Goal: Information Seeking & Learning: Find specific page/section

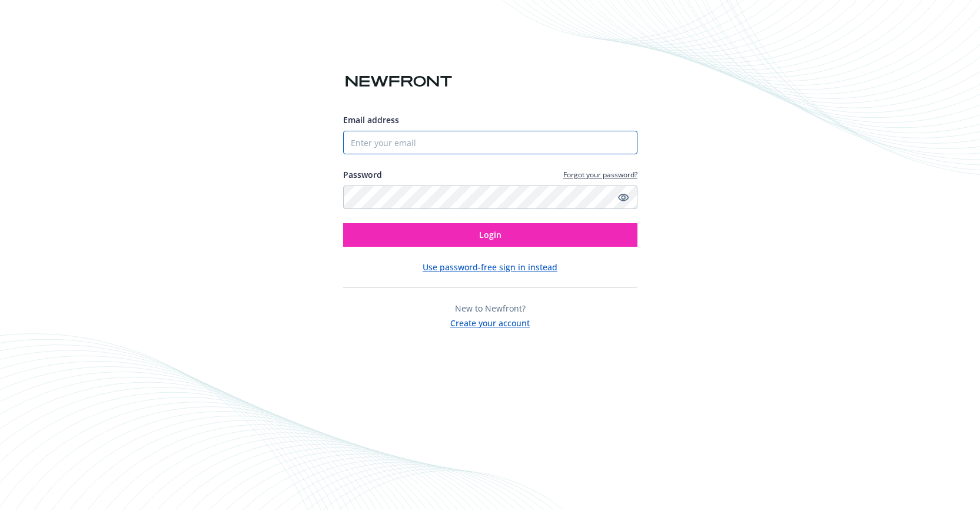
click at [419, 141] on input "Email address" at bounding box center [490, 143] width 294 height 24
type input "[PERSON_NAME][EMAIL_ADDRESS][PERSON_NAME][DOMAIN_NAME]"
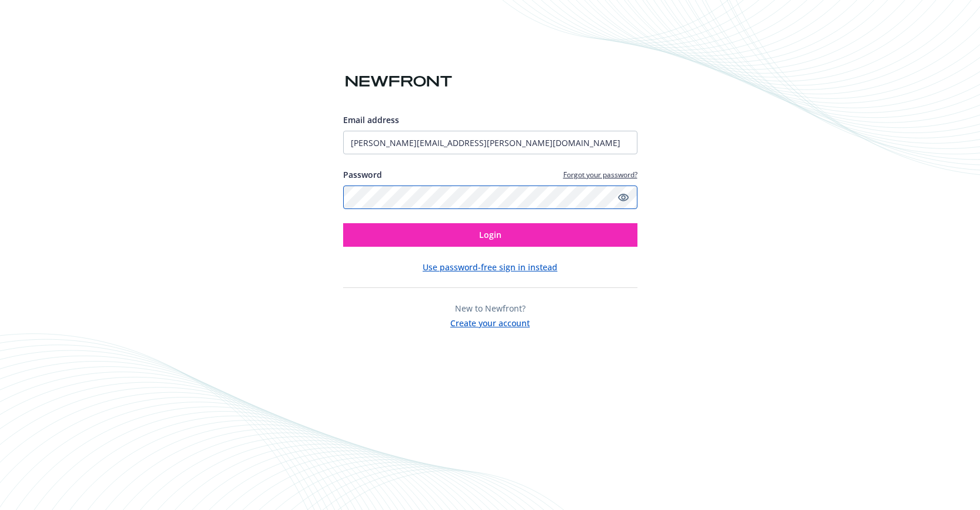
click at [343, 223] on button "Login" at bounding box center [490, 235] width 294 height 24
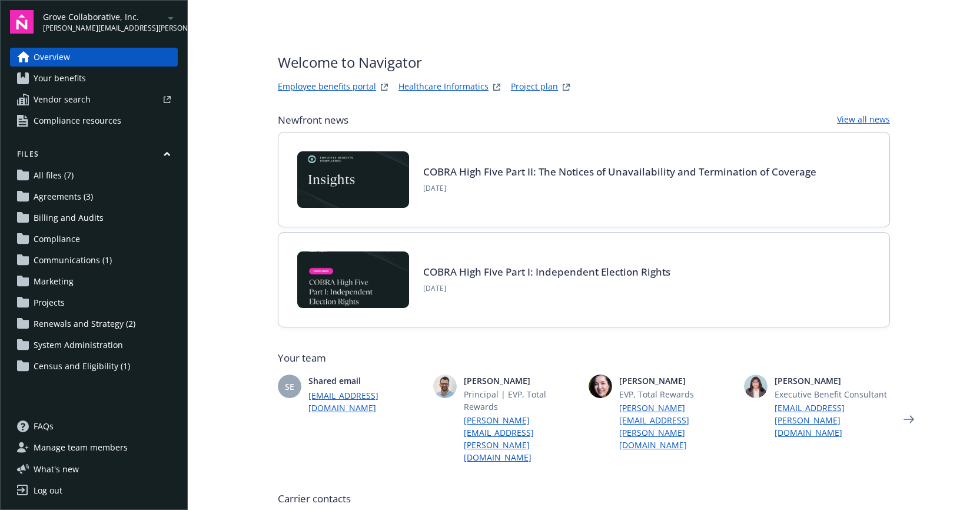
scroll to position [364, 0]
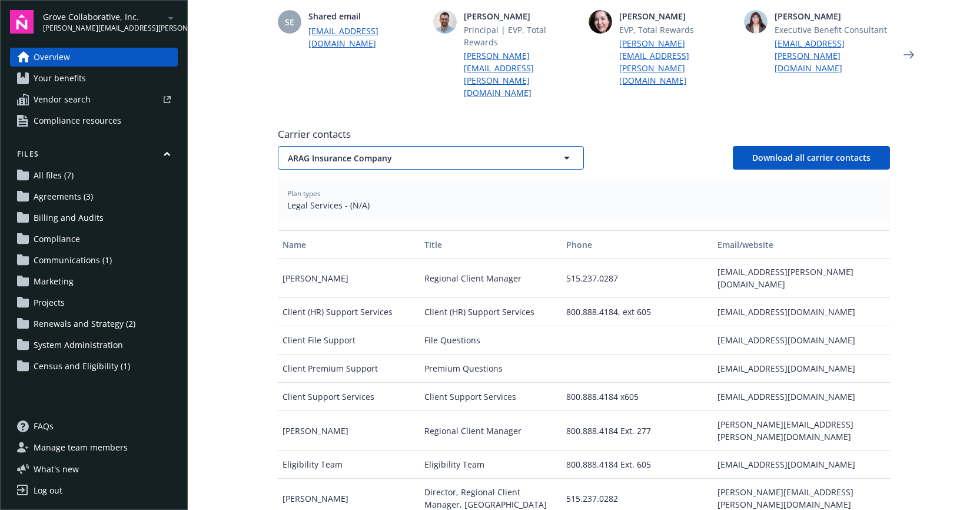
click at [350, 152] on span "ARAG Insurance Company" at bounding box center [410, 158] width 245 height 12
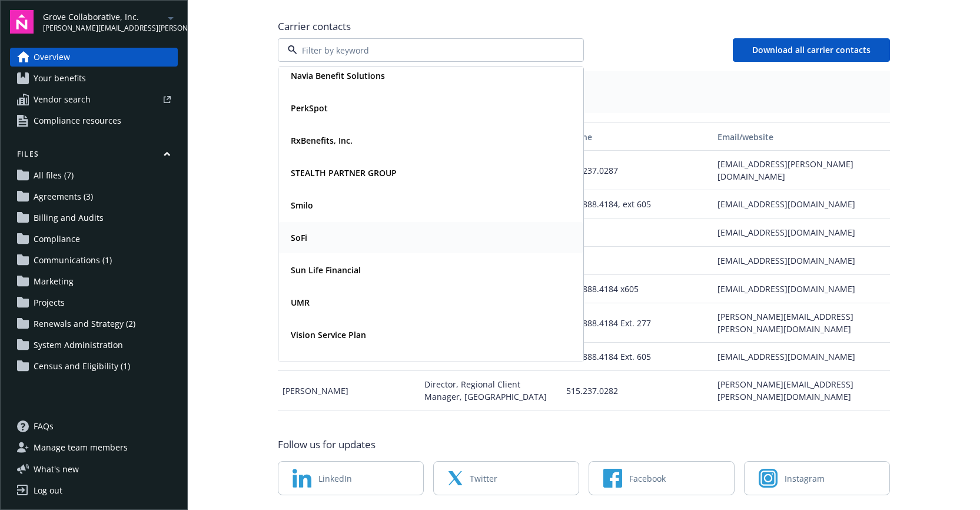
scroll to position [191, 0]
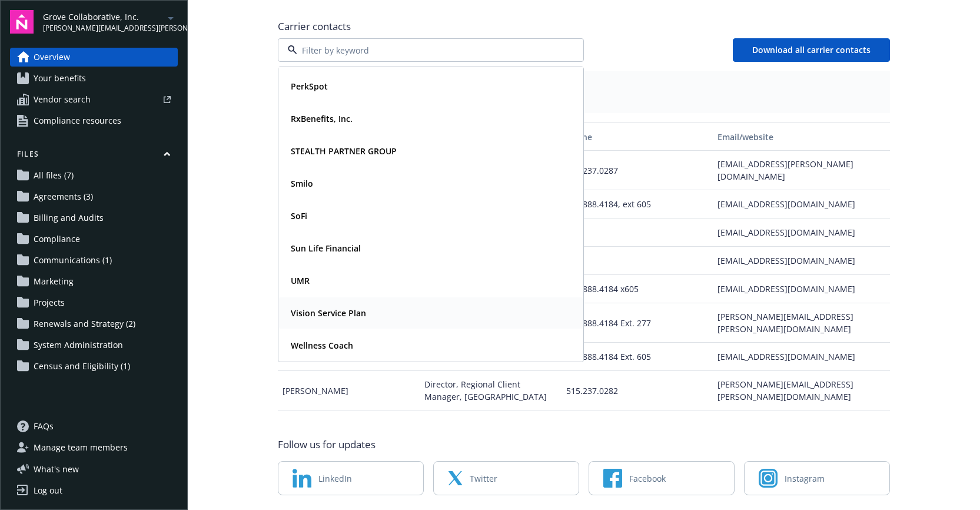
click at [330, 307] on strong "Vision Service Plan" at bounding box center [328, 312] width 75 height 11
